Goal: Find specific page/section: Find specific page/section

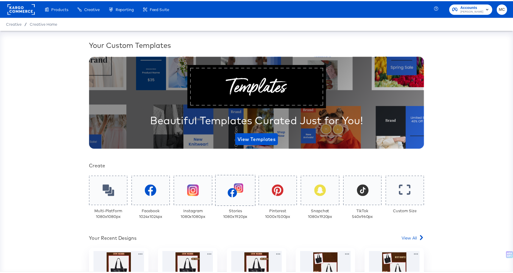
scroll to position [52, 0]
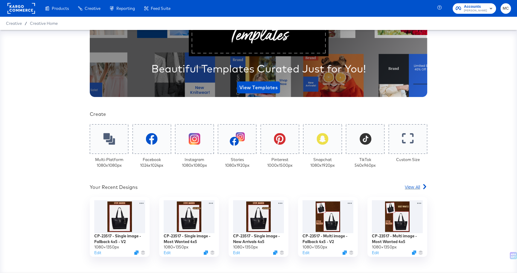
click at [417, 188] on span "View All" at bounding box center [412, 187] width 15 height 6
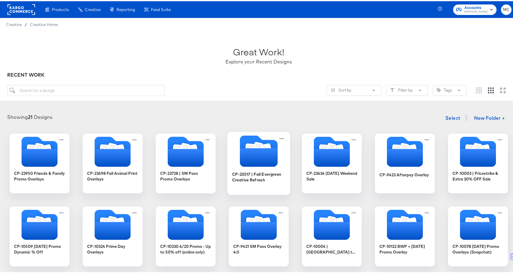
click at [253, 166] on div at bounding box center [258, 150] width 63 height 33
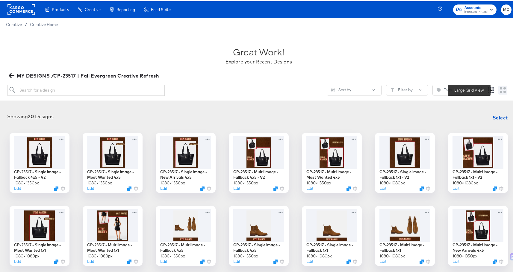
click at [500, 88] on icon "Large grid" at bounding box center [503, 89] width 6 height 6
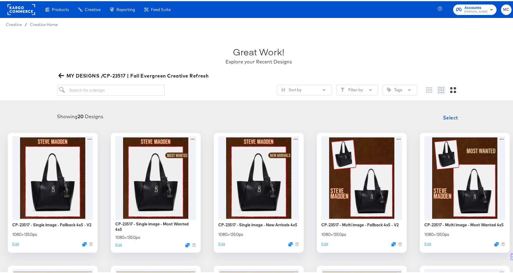
click at [438, 89] on icon "Medium grid" at bounding box center [441, 89] width 6 height 6
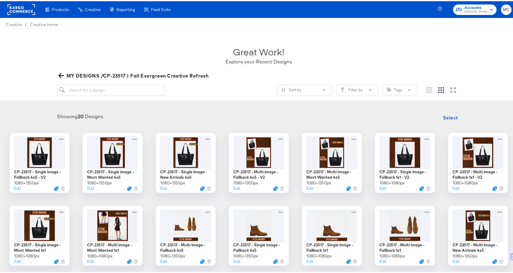
click at [480, 60] on div "Great Work! Explore your Recent Designs MY DESIGNS /CP-23517 | Fall Evergreen C…" at bounding box center [258, 65] width 517 height 70
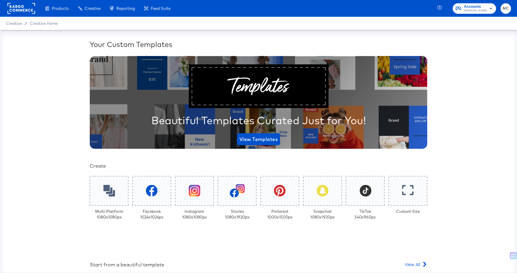
click at [20, 6] on rect at bounding box center [21, 8] width 28 height 11
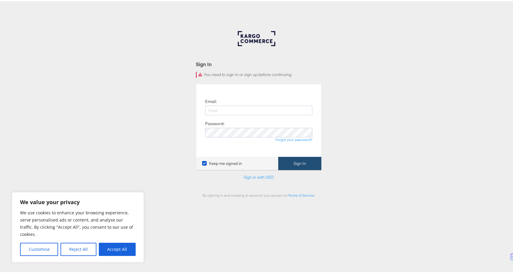
type input "[PERSON_NAME][EMAIL_ADDRESS][PERSON_NAME][DOMAIN_NAME]"
click at [293, 166] on button "Sign In" at bounding box center [299, 162] width 43 height 13
